Goal: Task Accomplishment & Management: Use online tool/utility

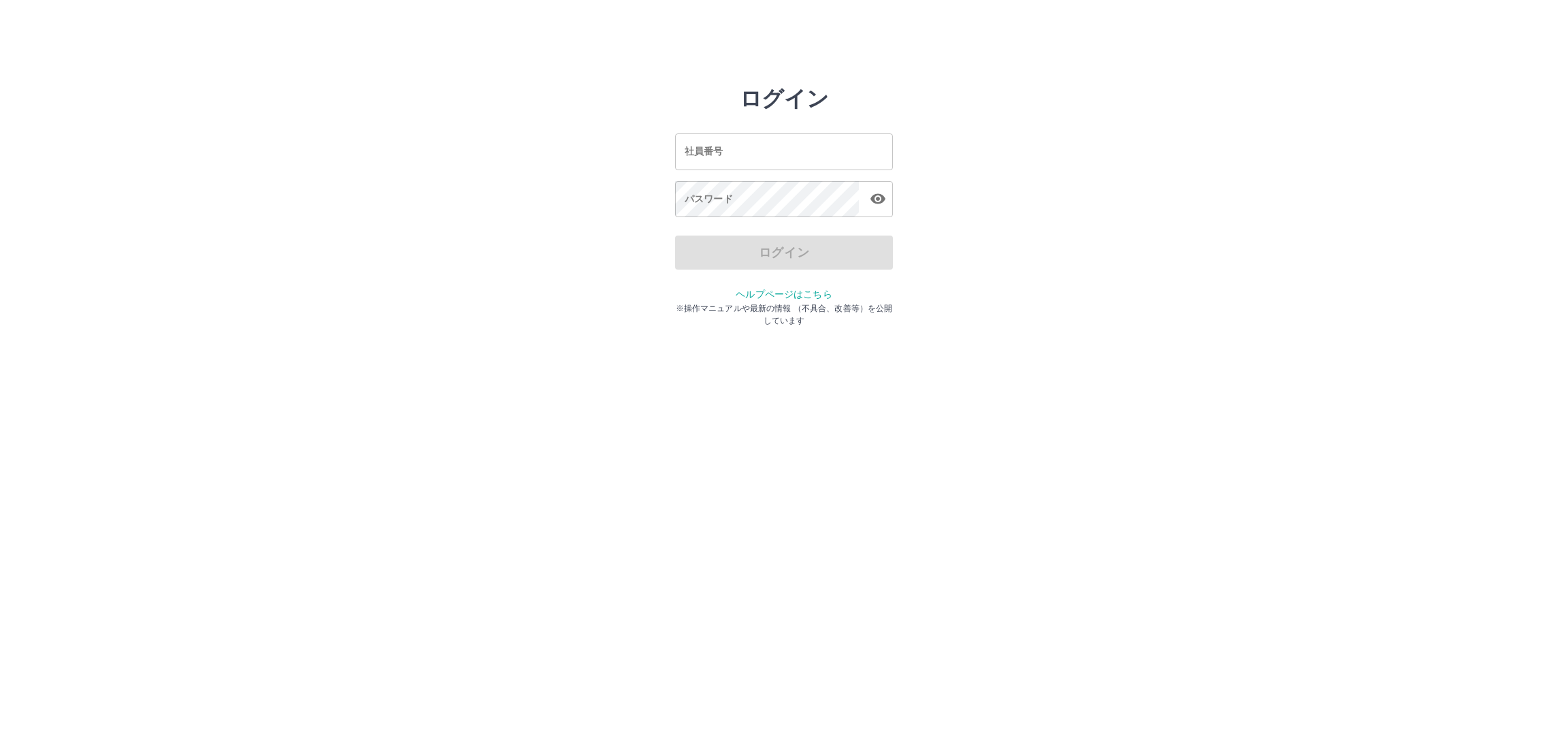
click at [803, 153] on input "社員番号" at bounding box center [784, 151] width 218 height 36
type input "*******"
click at [834, 247] on button "ログイン" at bounding box center [784, 252] width 218 height 34
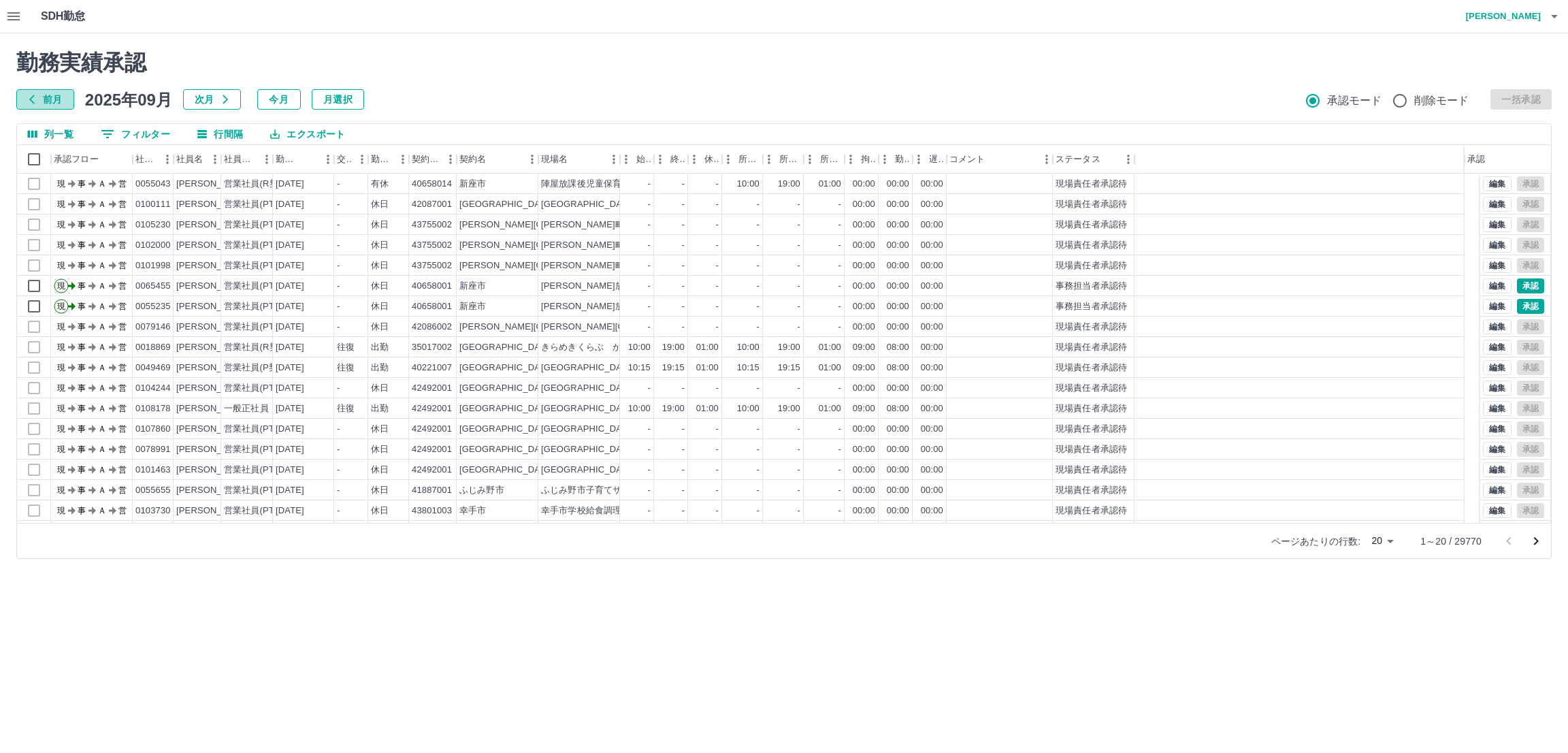
click at [50, 95] on button "前月" at bounding box center [45, 99] width 58 height 21
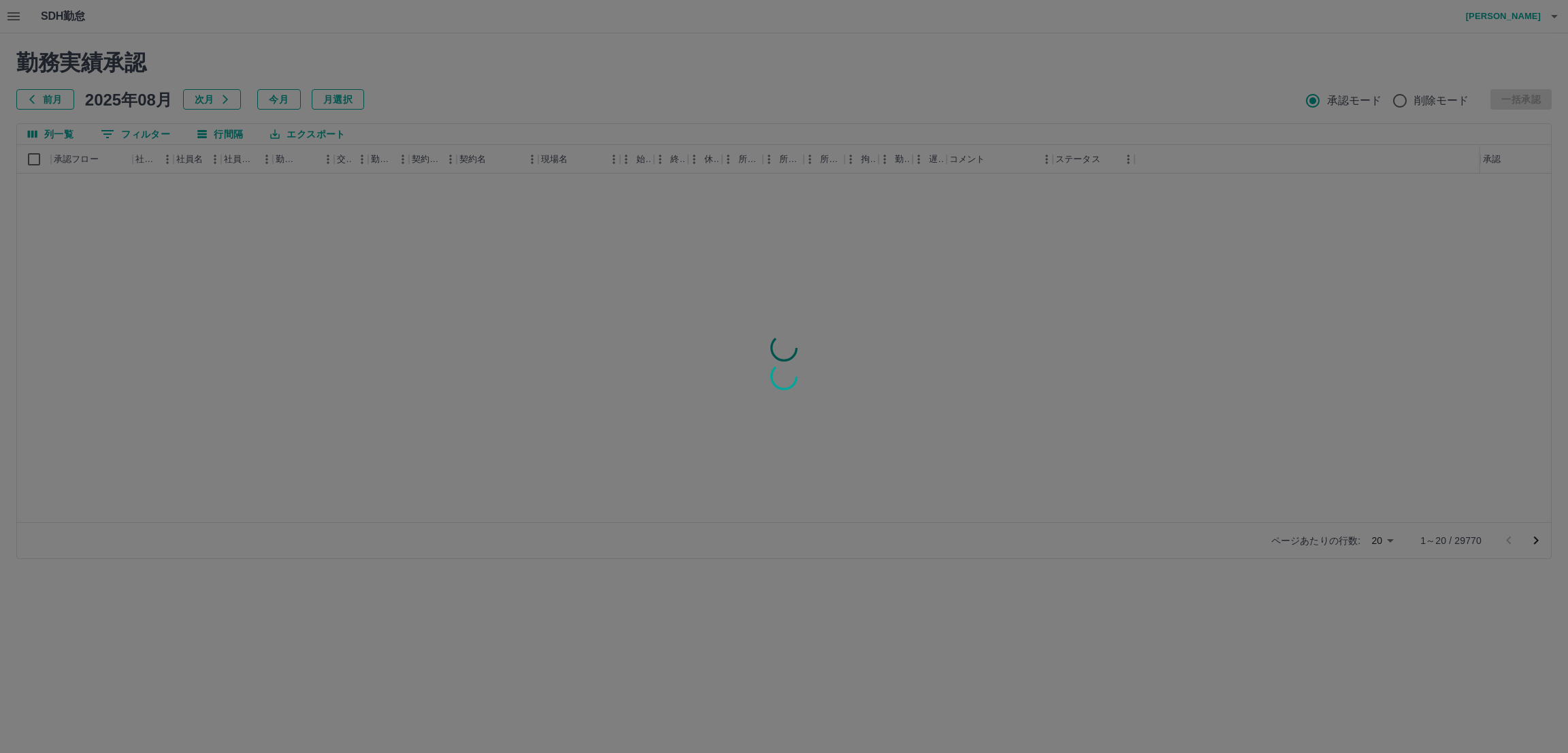
click at [170, 226] on div at bounding box center [784, 376] width 1568 height 753
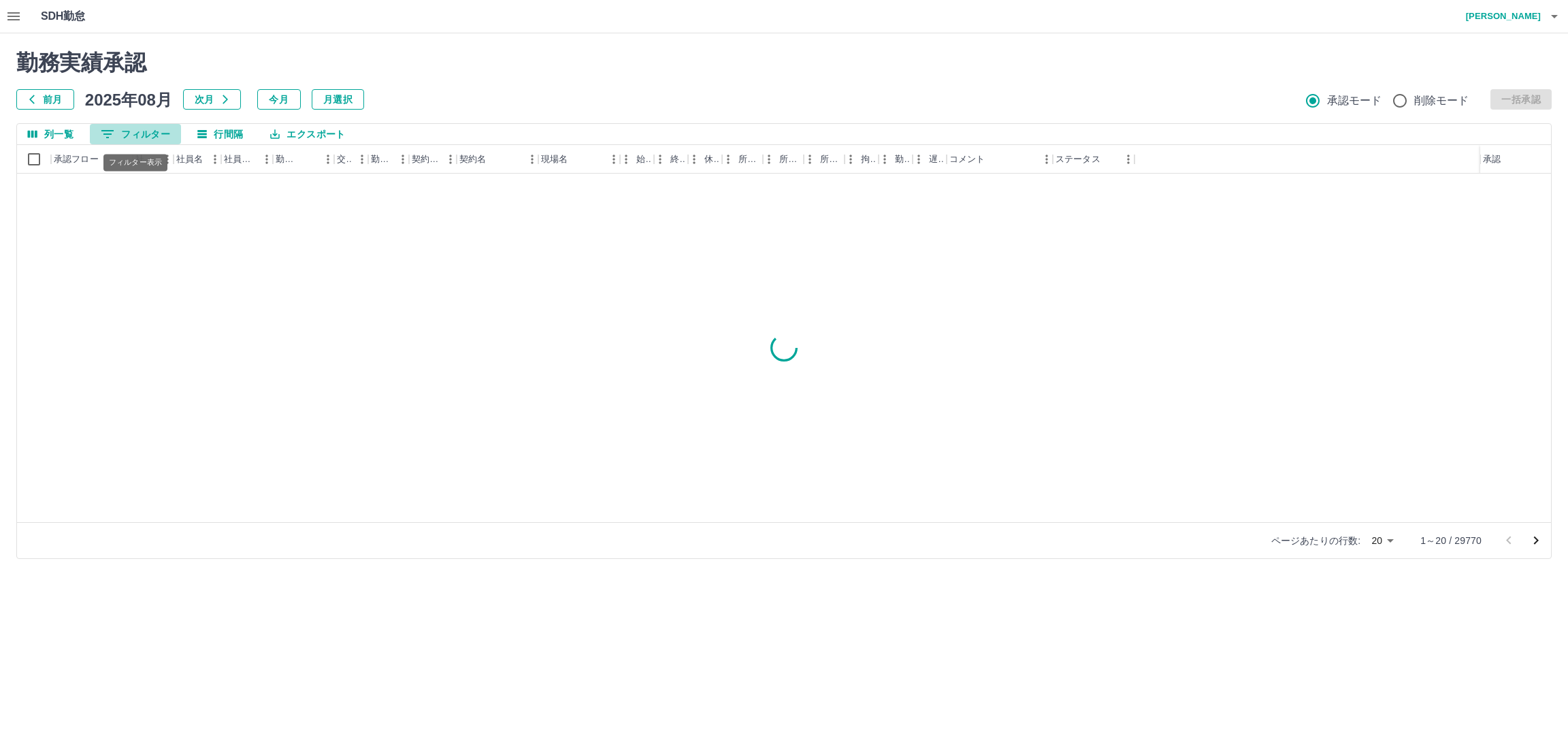
click at [135, 139] on button "0 フィルター" at bounding box center [135, 134] width 91 height 21
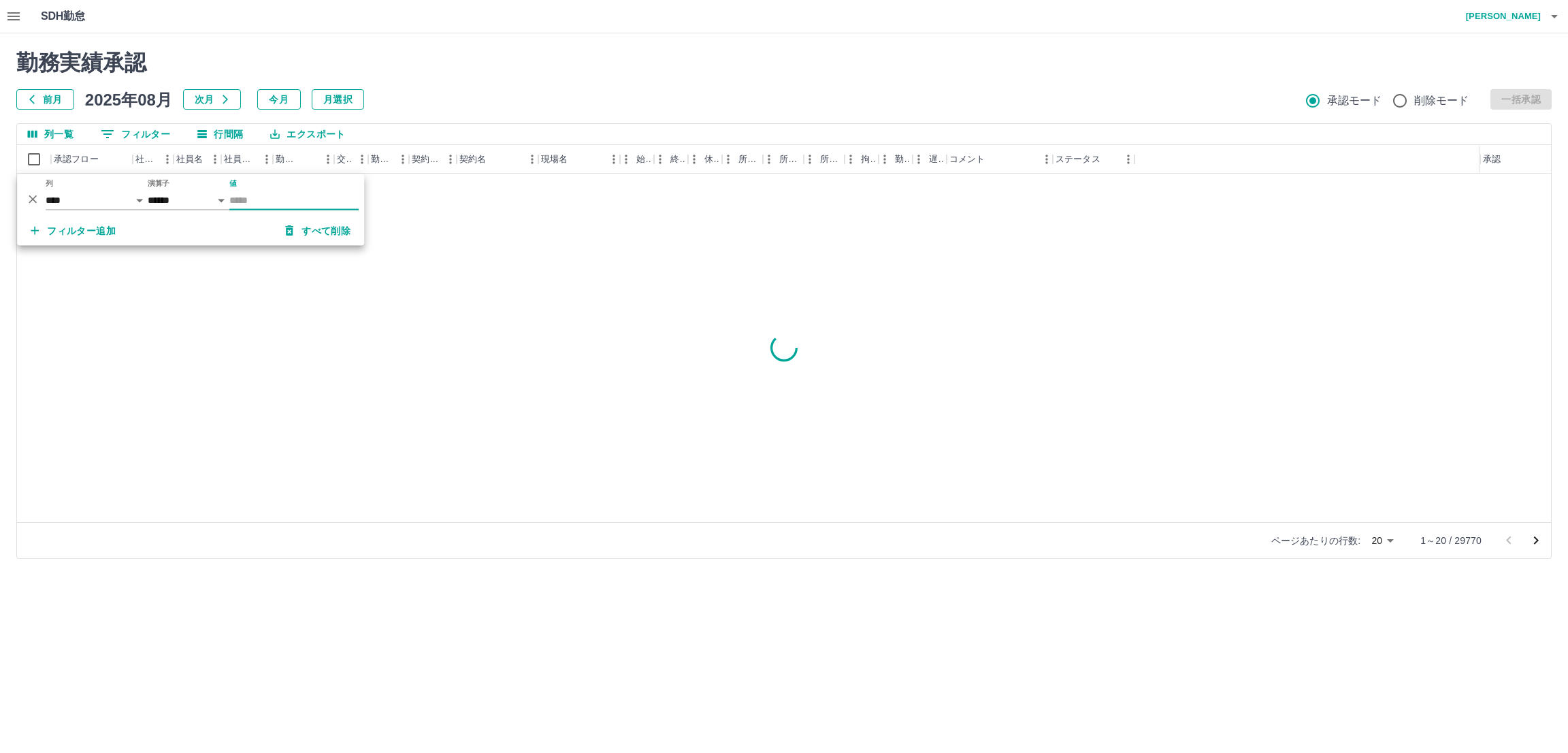
click at [262, 197] on input "値" at bounding box center [294, 200] width 130 height 20
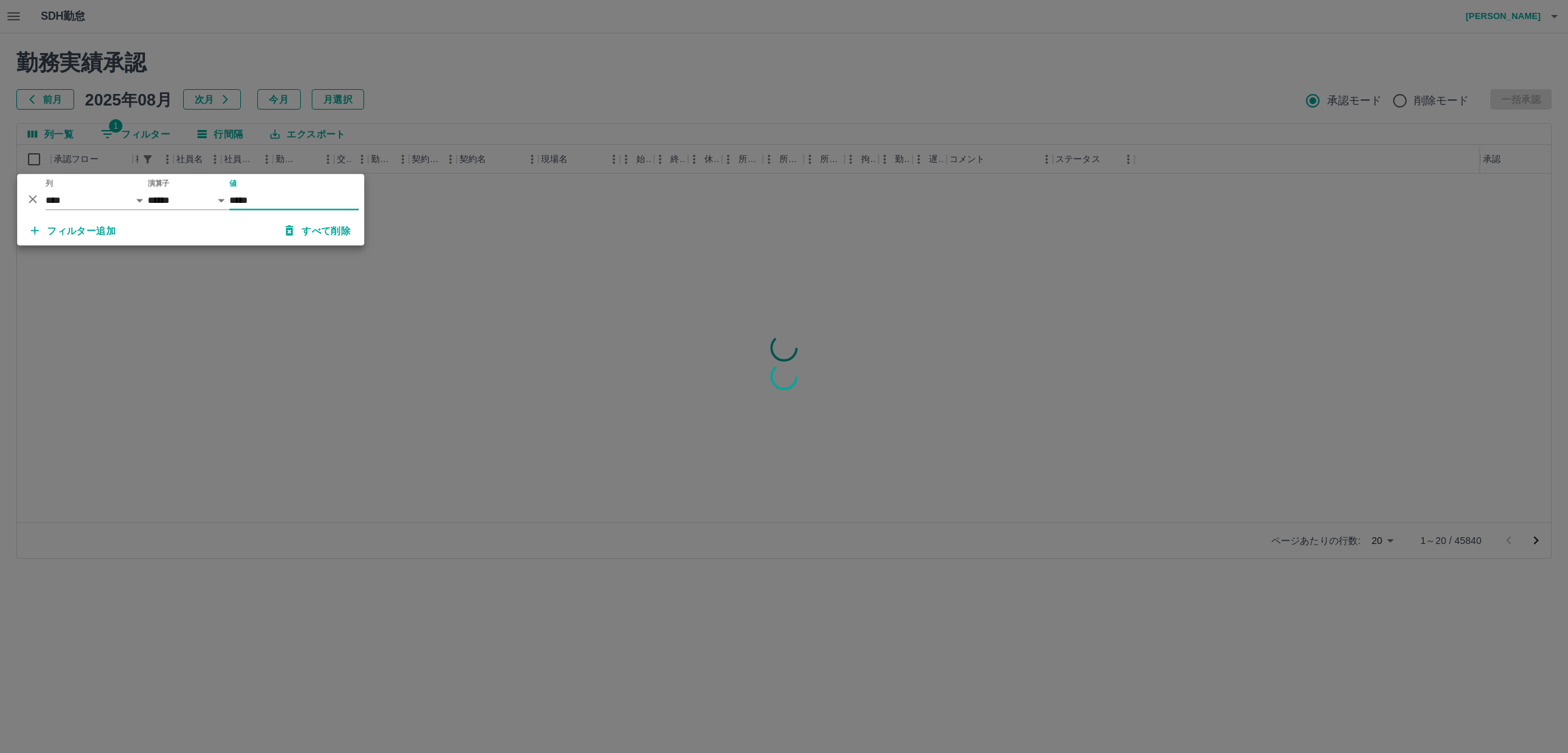
type input "*****"
click at [254, 320] on div at bounding box center [784, 376] width 1568 height 753
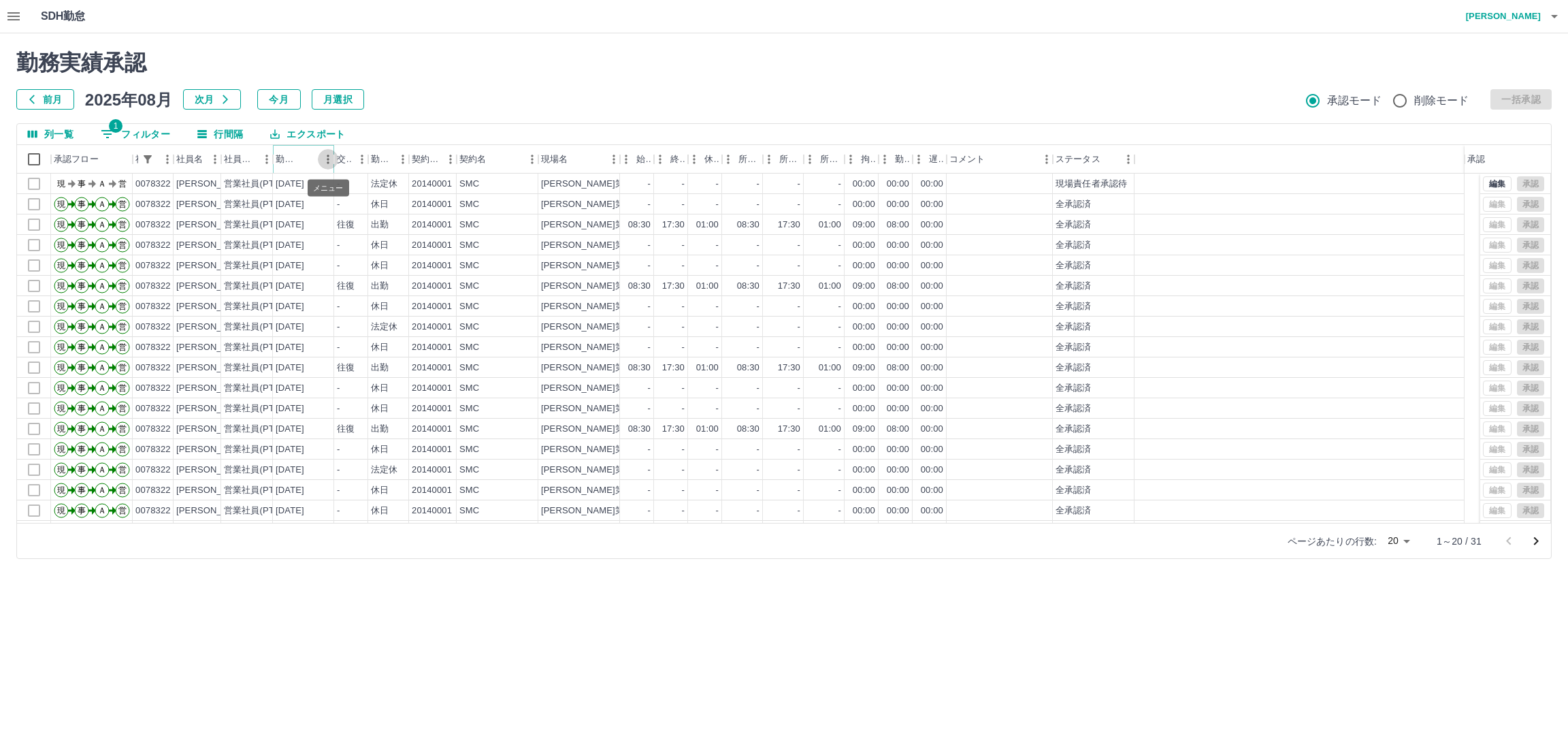
click at [319, 157] on button "メニュー" at bounding box center [328, 159] width 21 height 21
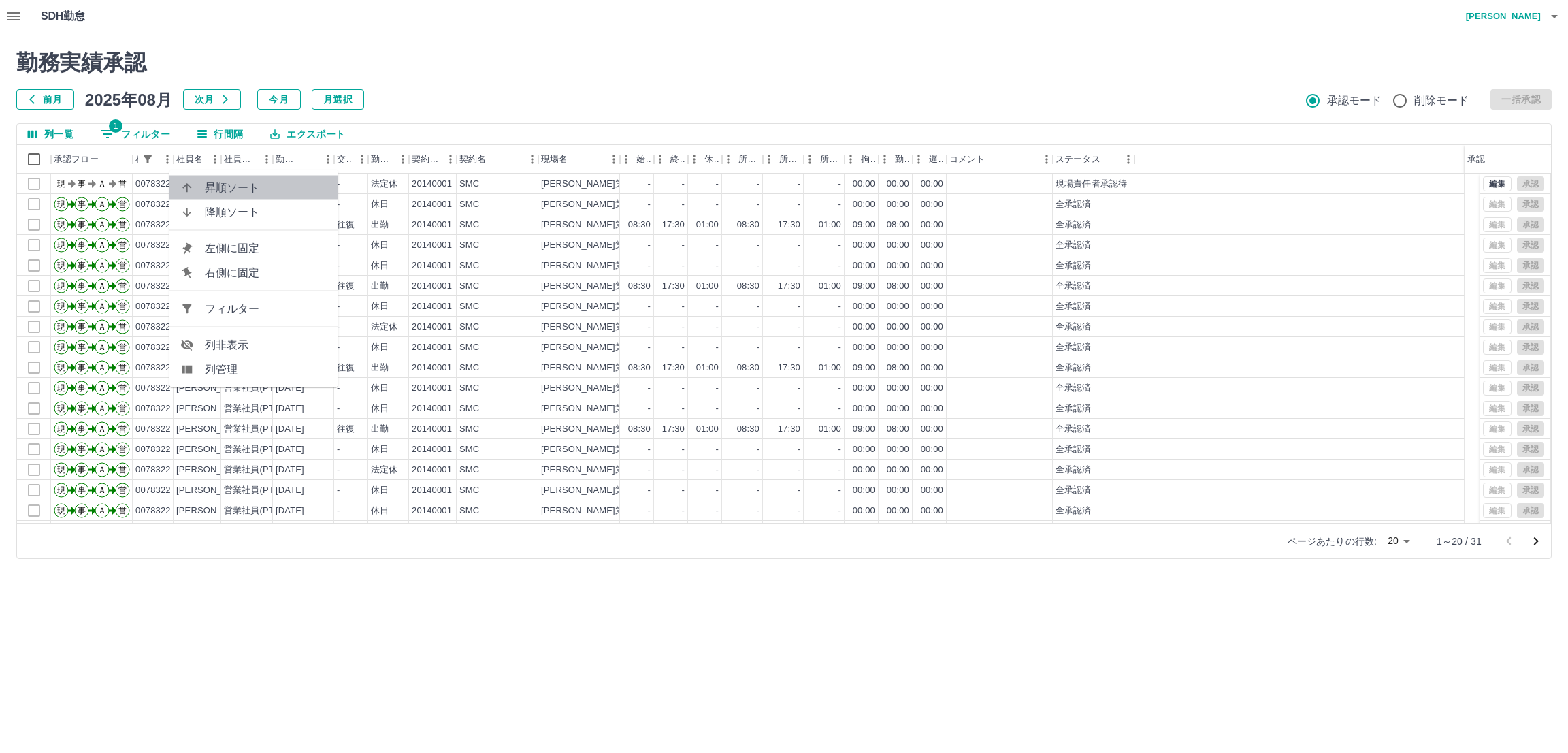
click at [217, 187] on span "昇順ソート" at bounding box center [266, 188] width 122 height 16
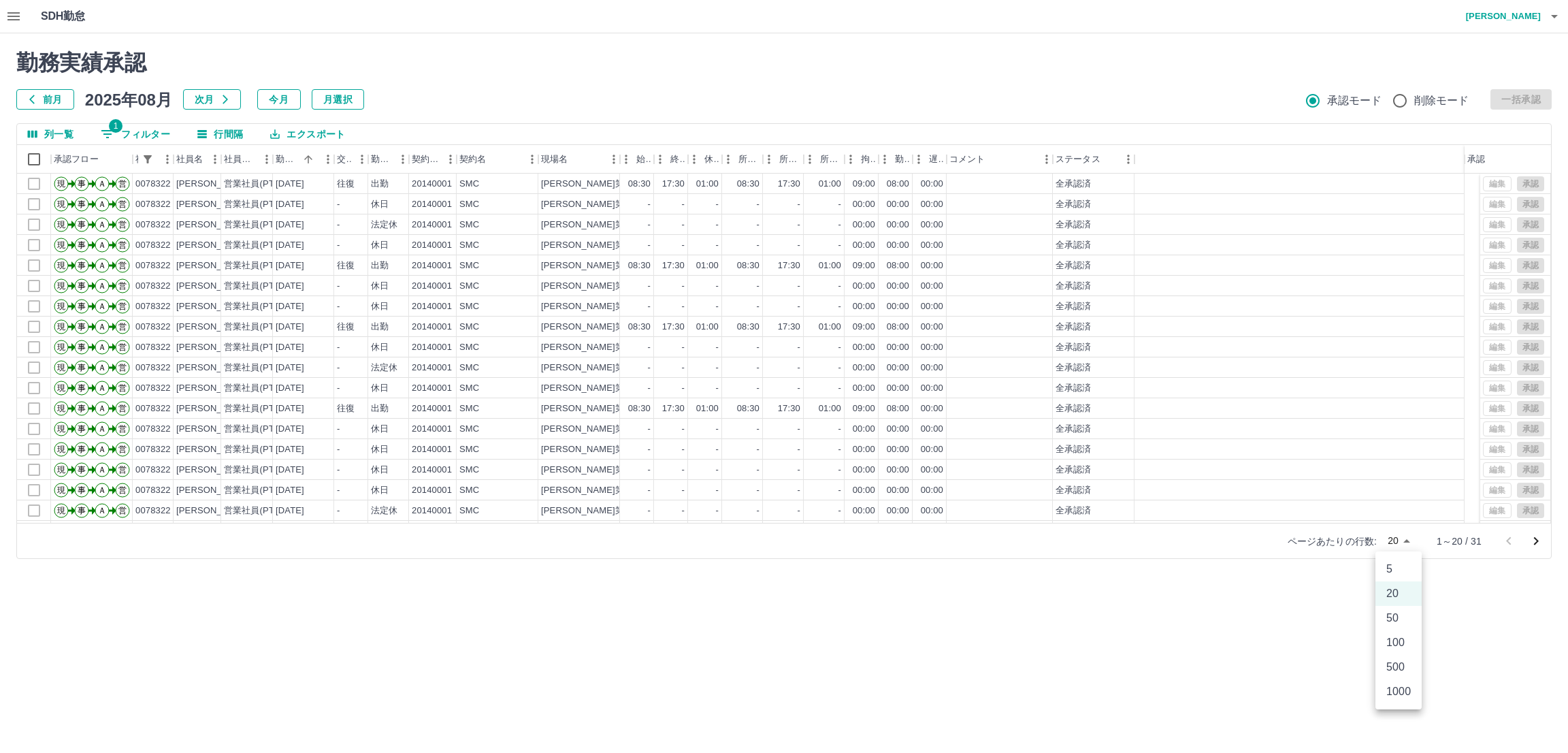
click at [1403, 540] on body "SDH勤怠 [PERSON_NAME] 勤務実績承認 前月 [DATE] 次月 今月 月選択 承認モード 削除モード 一括承認 列一覧 1 フィルター 行間隔…" at bounding box center [784, 287] width 1568 height 575
click at [1394, 618] on li "50" at bounding box center [1398, 618] width 46 height 25
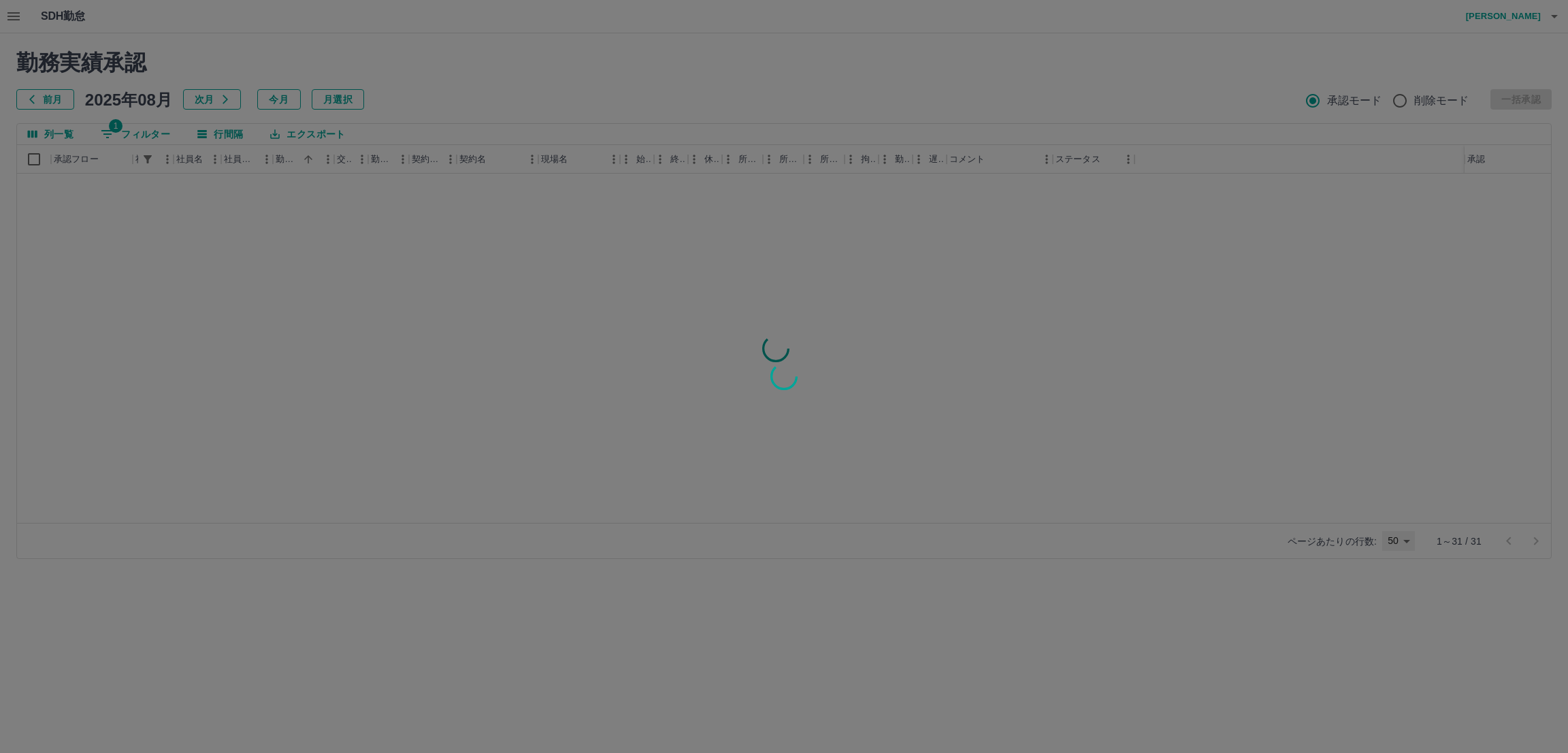
type input "**"
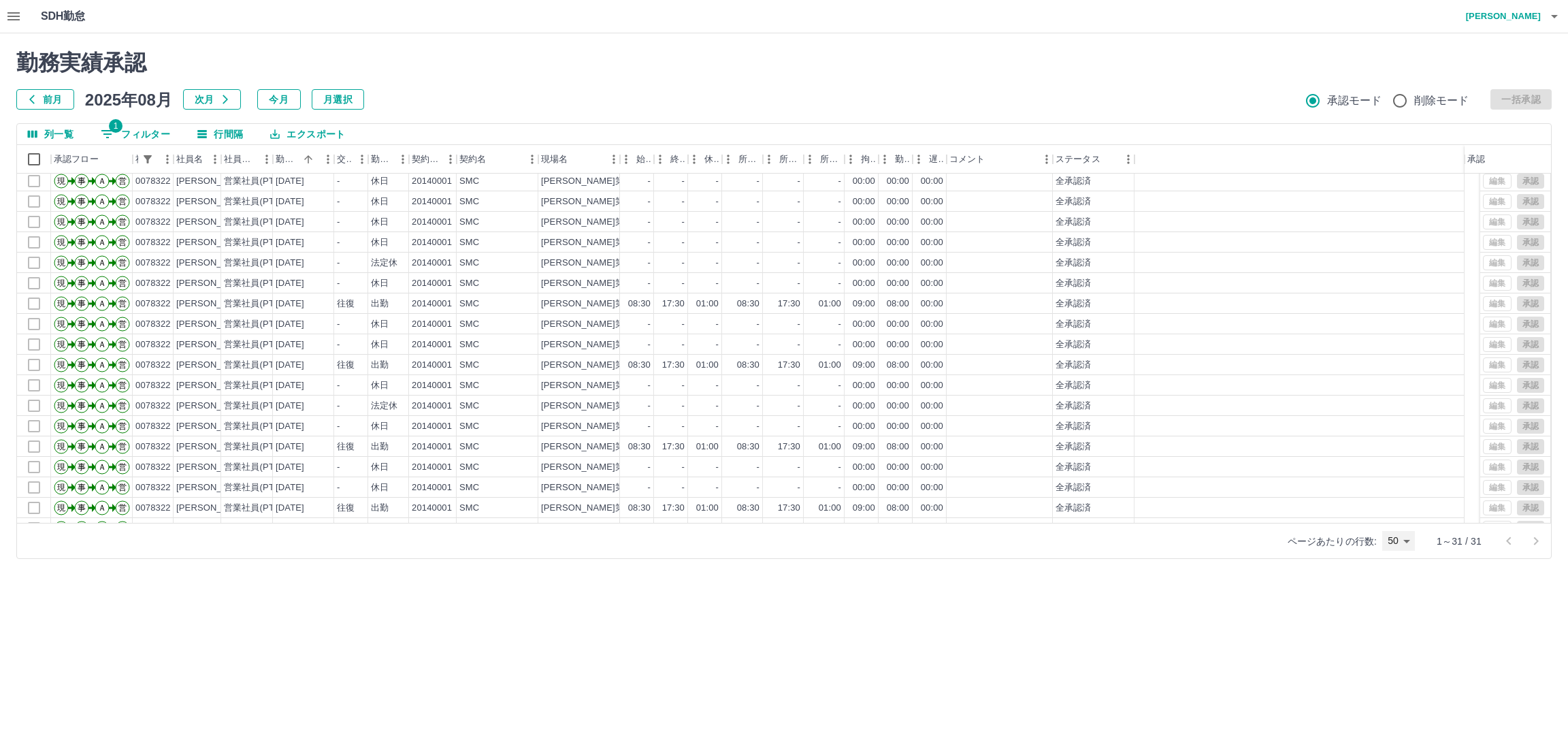
scroll to position [284, 0]
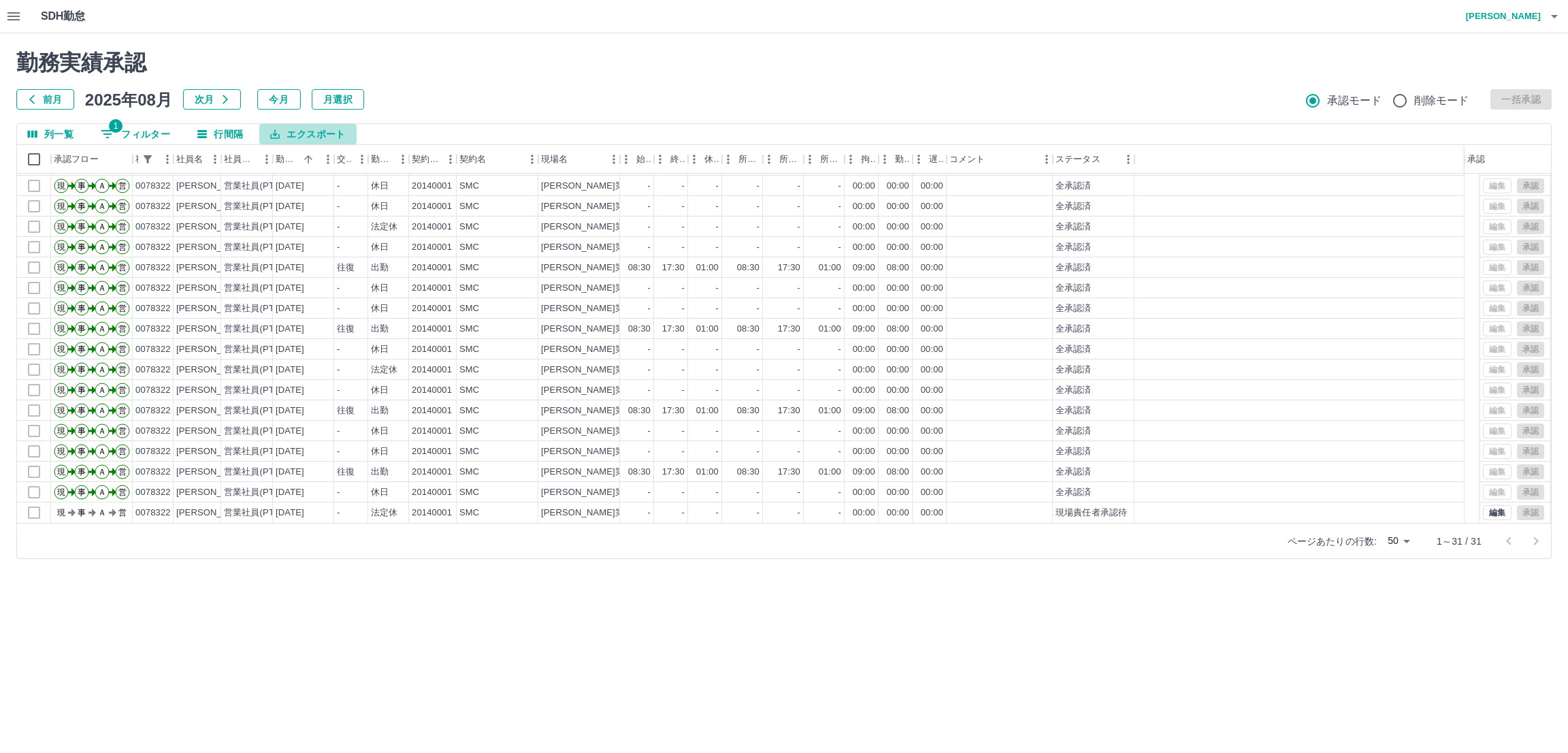
click at [314, 137] on button "エクスポート" at bounding box center [307, 134] width 97 height 21
click at [289, 182] on li "印刷" at bounding box center [315, 186] width 110 height 25
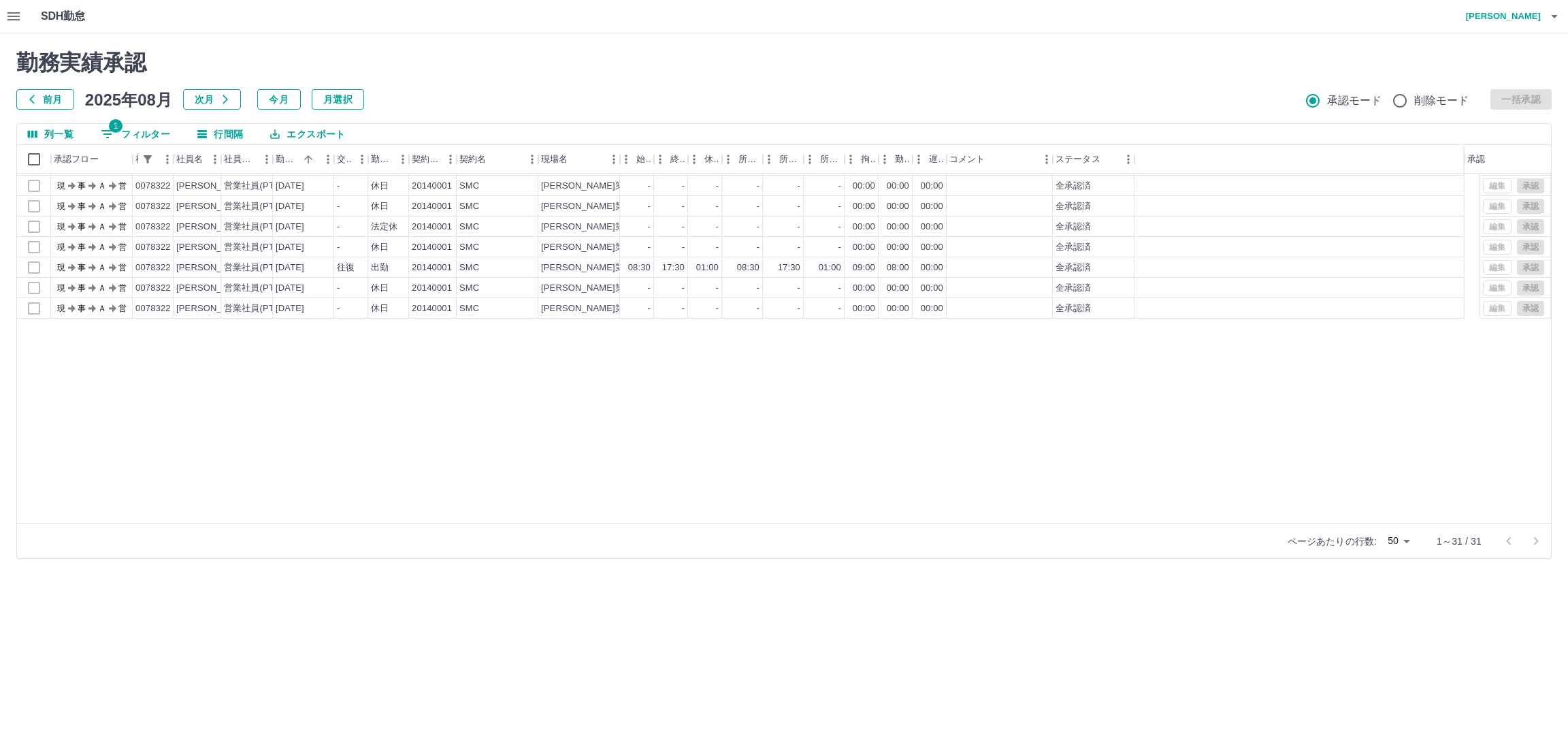
scroll to position [0, 0]
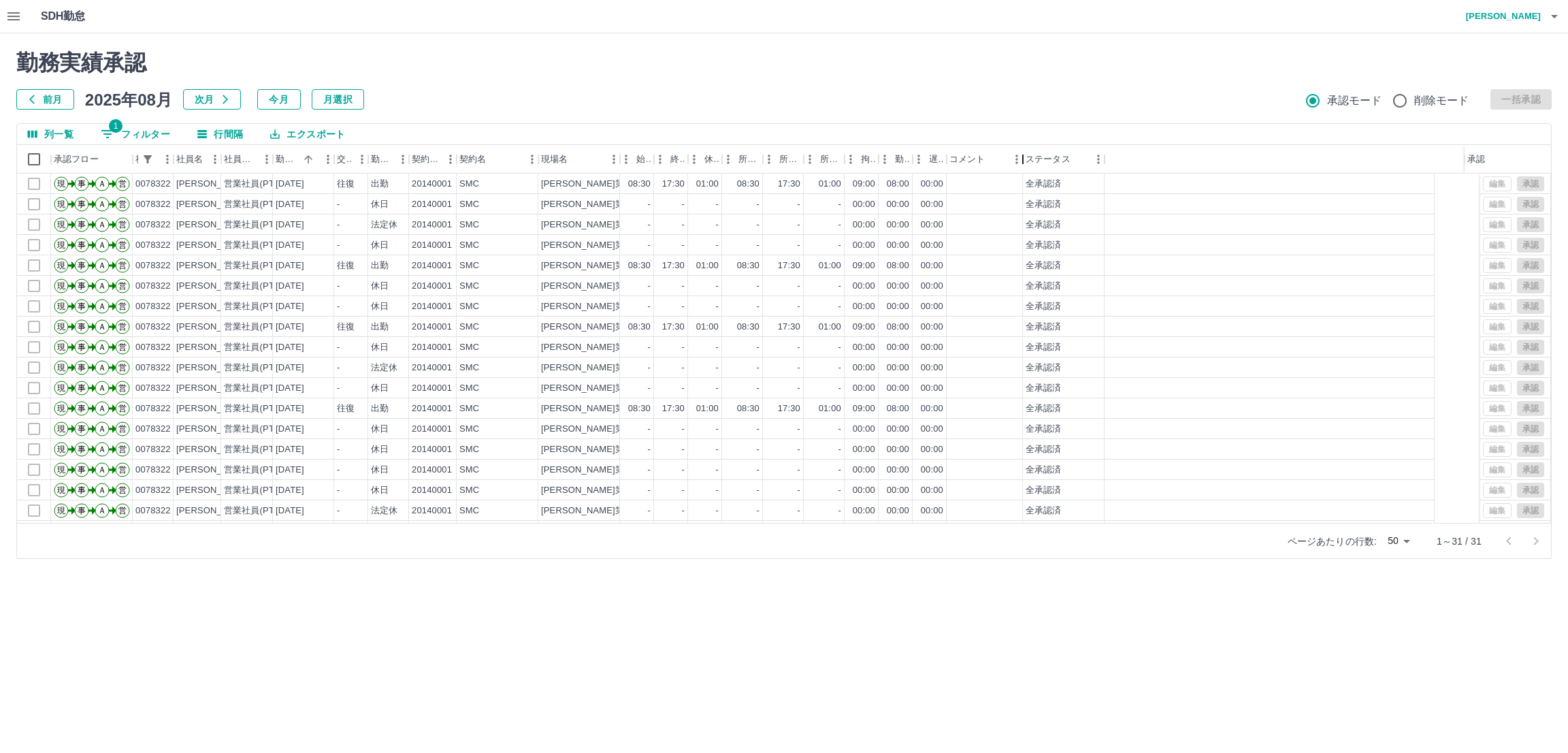
drag, startPoint x: 1056, startPoint y: 157, endPoint x: 1026, endPoint y: 158, distance: 30.0
click at [1026, 158] on div "コメント" at bounding box center [1022, 159] width 16 height 29
click at [297, 130] on button "エクスポート" at bounding box center [307, 134] width 97 height 21
click at [297, 185] on li "印刷" at bounding box center [315, 186] width 110 height 25
